Goal: Complete application form

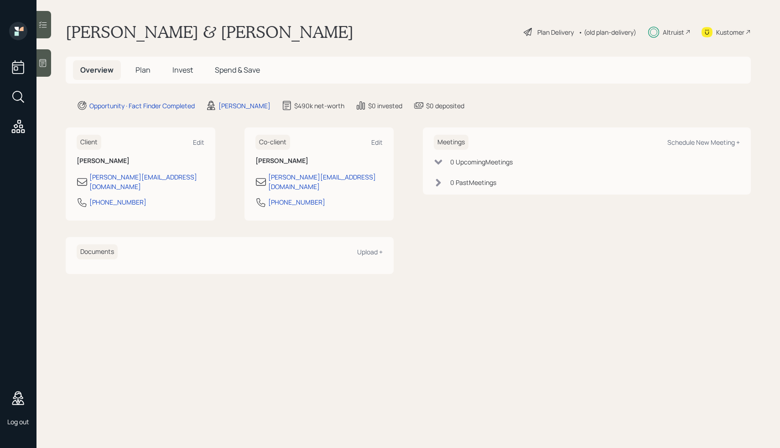
click at [557, 33] on div "Plan Delivery" at bounding box center [555, 32] width 36 height 10
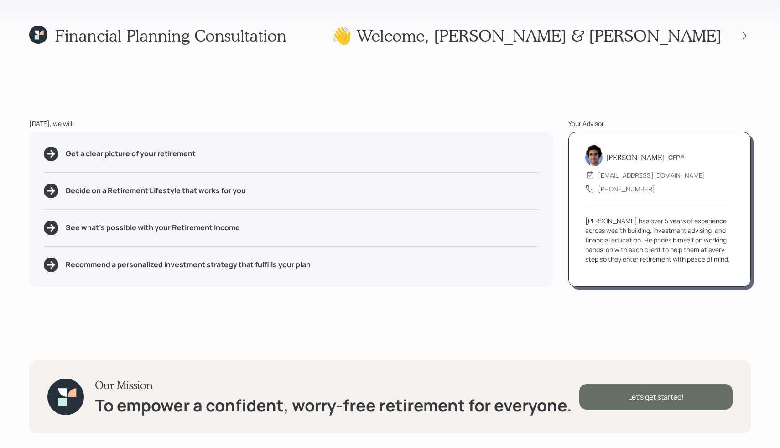
click at [619, 395] on div "Let's get started!" at bounding box center [655, 397] width 153 height 26
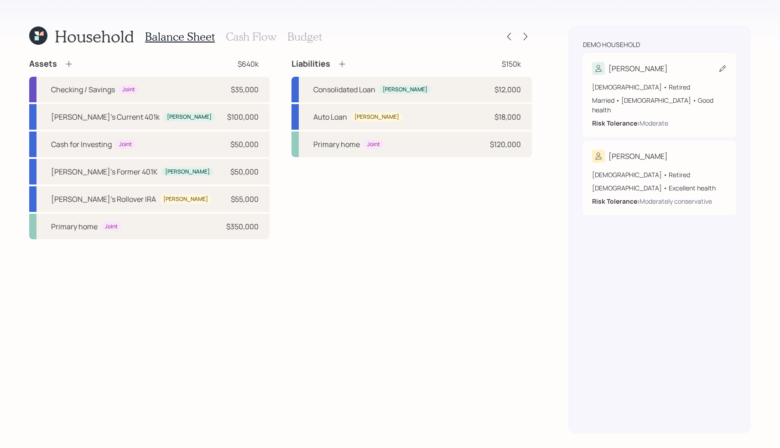
click at [656, 83] on div "[DEMOGRAPHIC_DATA] • Retired" at bounding box center [659, 87] width 135 height 10
select select "5"
select select "good"
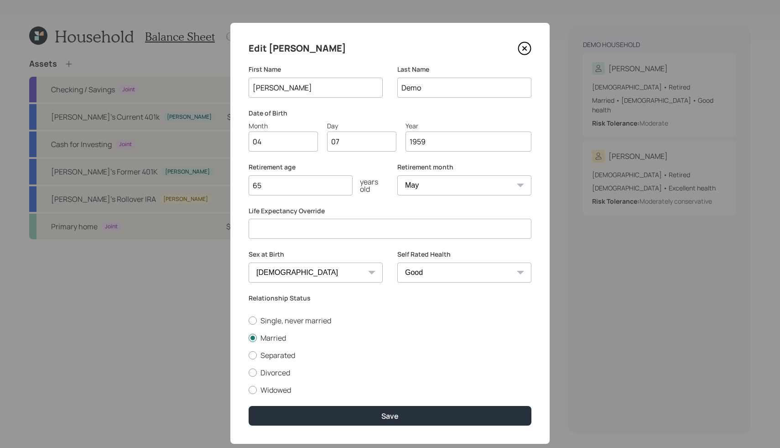
click at [523, 43] on icon at bounding box center [525, 49] width 14 height 14
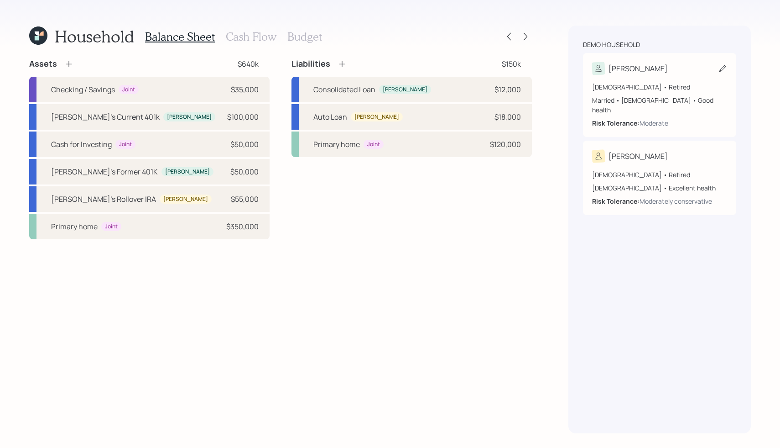
click at [727, 71] on icon at bounding box center [722, 68] width 9 height 9
select select "5"
select select "good"
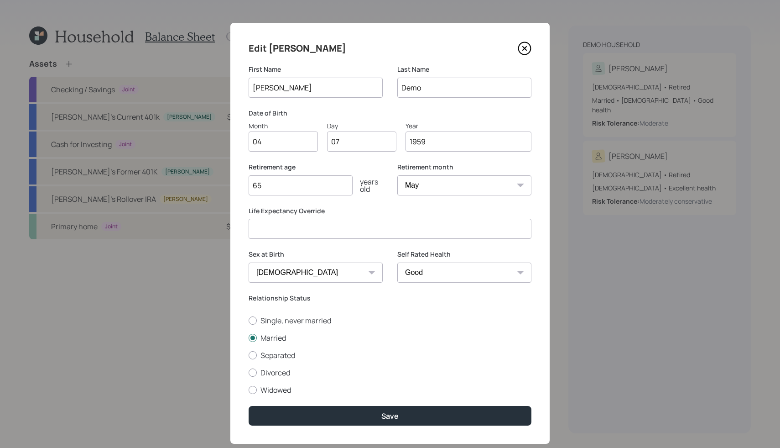
click at [531, 49] on icon at bounding box center [525, 48] width 12 height 12
